Goal: Task Accomplishment & Management: Manage account settings

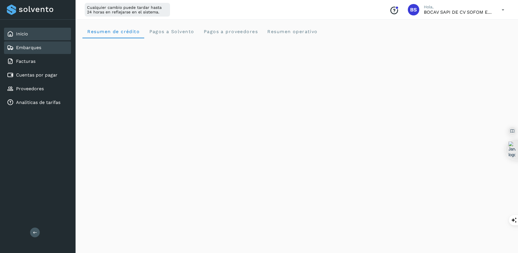
click at [47, 49] on div "Embarques" at bounding box center [37, 47] width 67 height 13
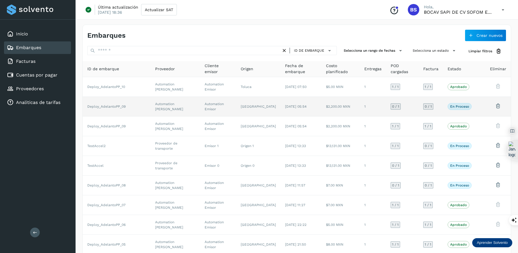
click at [479, 112] on td at bounding box center [480, 107] width 9 height 20
click at [497, 106] on icon at bounding box center [498, 106] width 6 height 6
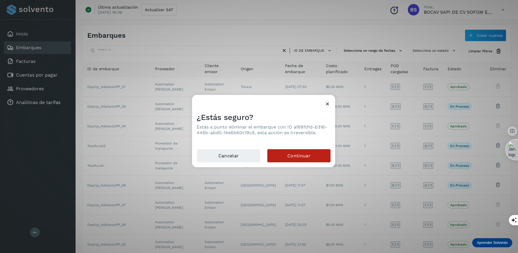
click at [328, 104] on icon at bounding box center [327, 104] width 6 height 6
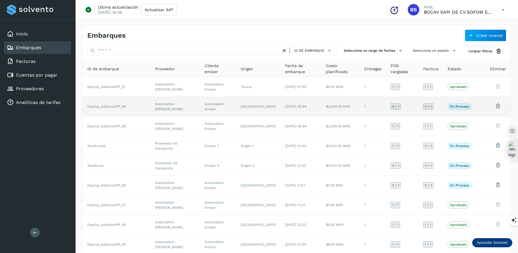
click at [498, 106] on icon at bounding box center [498, 106] width 6 height 6
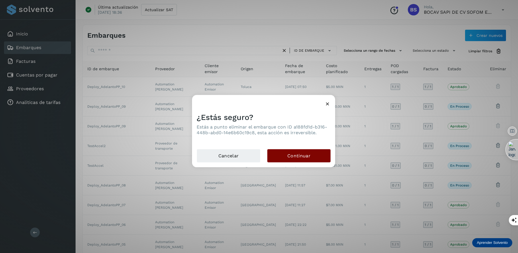
click at [313, 153] on button "Continuar" at bounding box center [298, 155] width 63 height 13
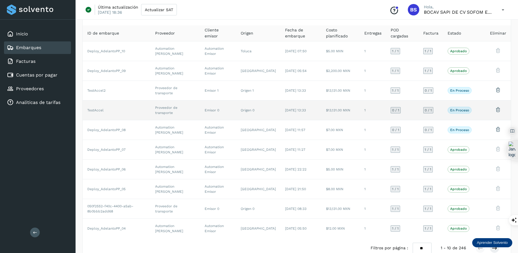
scroll to position [46, 0]
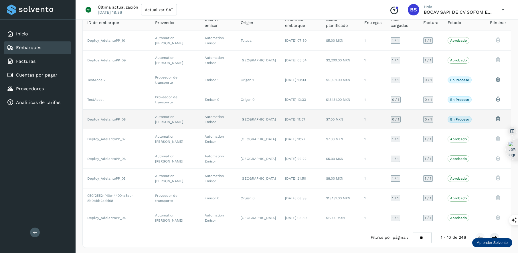
click at [358, 120] on td "$7.00 MXN" at bounding box center [340, 120] width 39 height 20
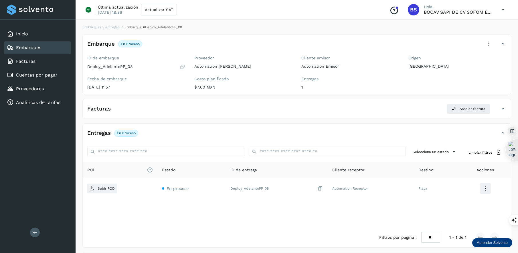
click at [487, 44] on icon at bounding box center [488, 44] width 13 height 13
click at [278, 130] on div at bounding box center [259, 126] width 518 height 253
click at [109, 188] on p "Subir POD" at bounding box center [106, 189] width 17 height 4
click at [488, 45] on icon at bounding box center [488, 44] width 13 height 13
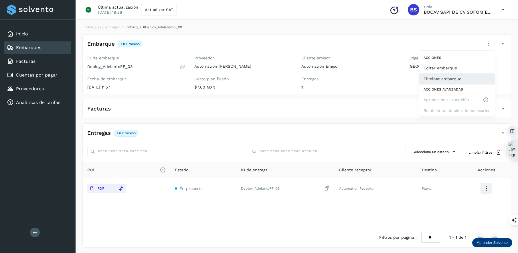
click at [459, 80] on button "Eliminar embarque" at bounding box center [457, 78] width 76 height 11
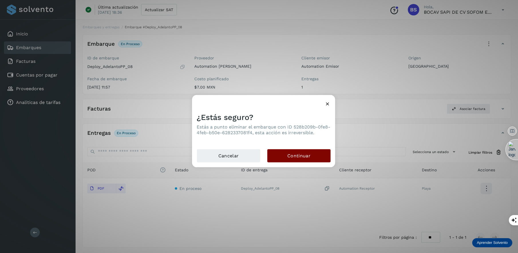
click at [304, 156] on button "Continuar" at bounding box center [298, 155] width 63 height 13
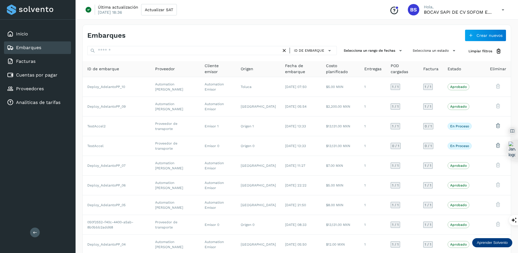
click at [502, 9] on icon at bounding box center [503, 10] width 12 height 12
click at [474, 37] on div "Cerrar sesión" at bounding box center [474, 36] width 68 height 11
